Goal: Task Accomplishment & Management: Use online tool/utility

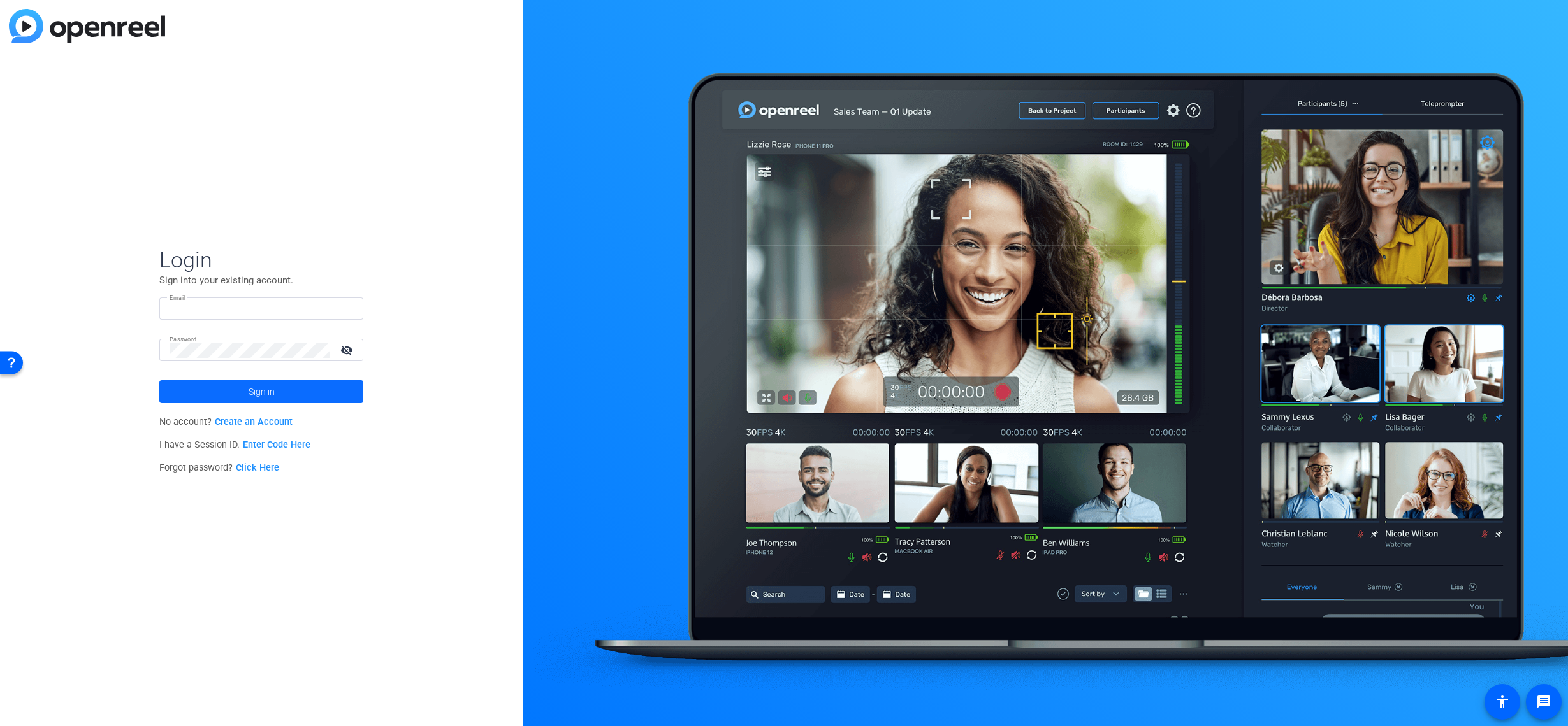
type input "[EMAIL_ADDRESS][DOMAIN_NAME]"
click at [275, 390] on span at bounding box center [262, 392] width 204 height 30
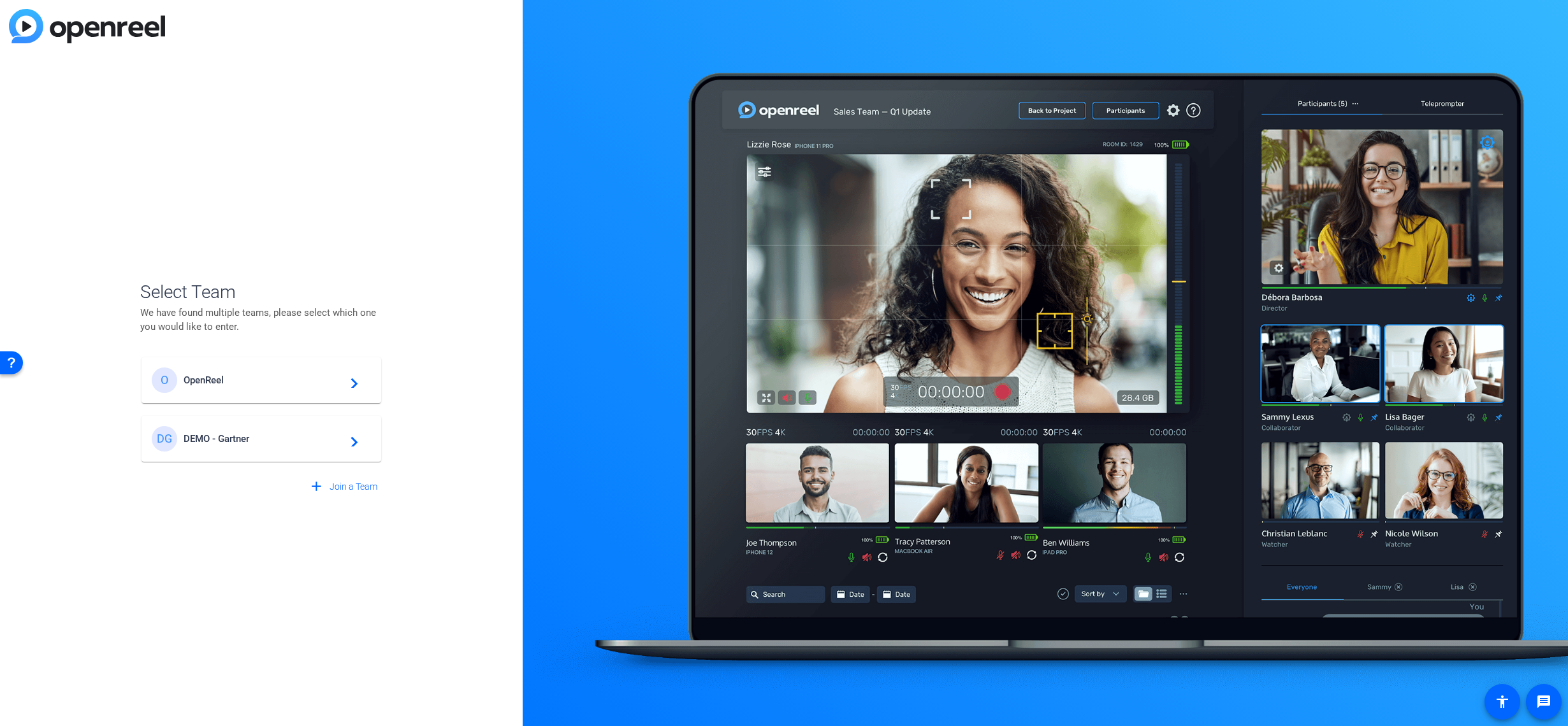
click at [236, 377] on span "OpenReel" at bounding box center [263, 380] width 160 height 11
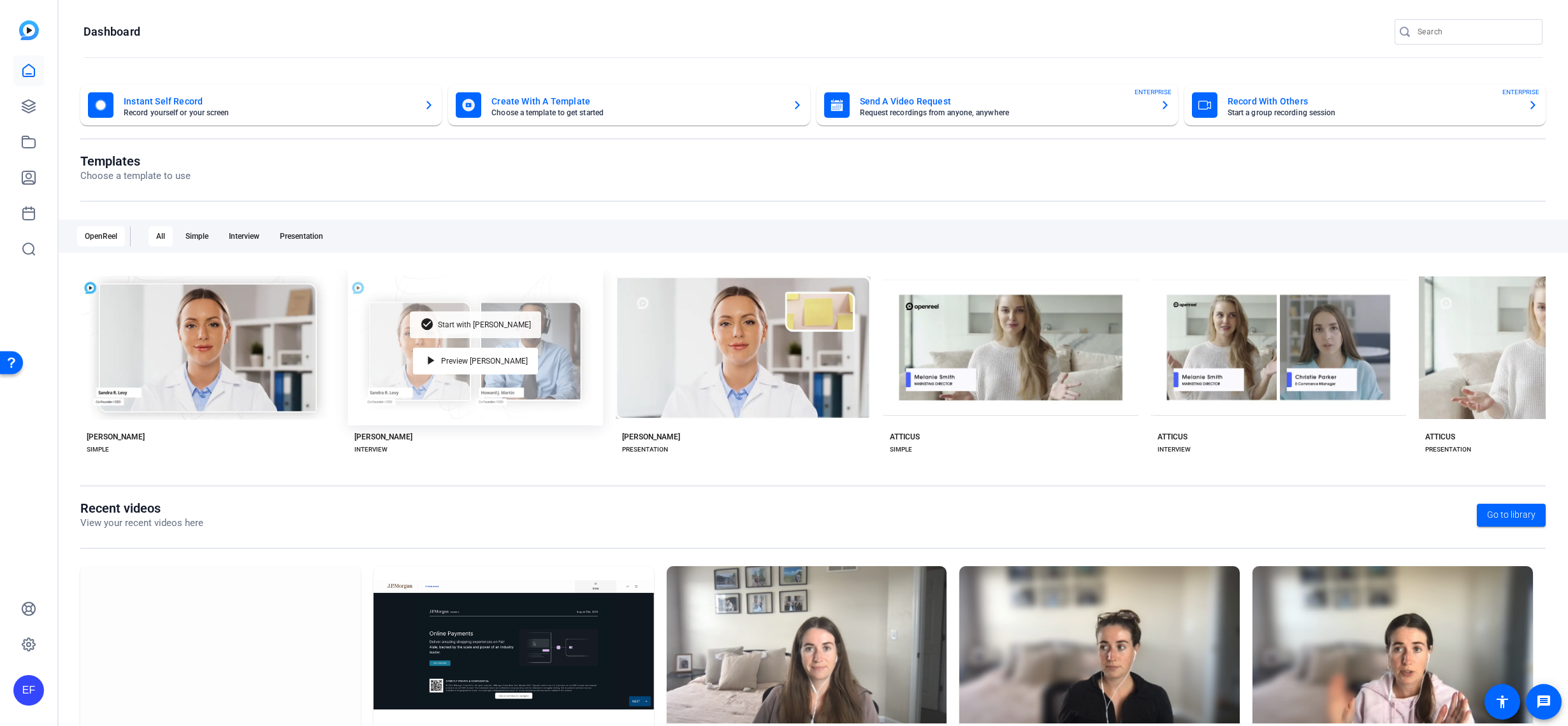
click at [475, 321] on span "Start with [PERSON_NAME]" at bounding box center [484, 324] width 93 height 8
